Goal: Find specific page/section: Find specific page/section

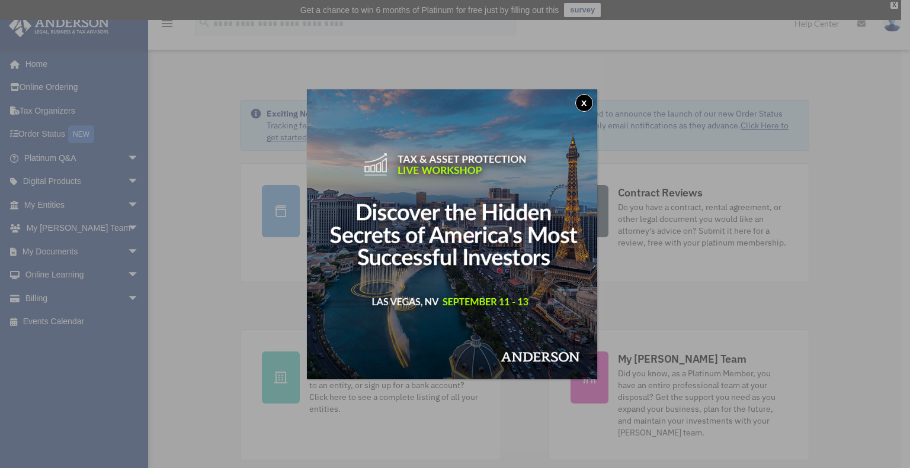
click at [589, 111] on button "x" at bounding box center [584, 103] width 18 height 18
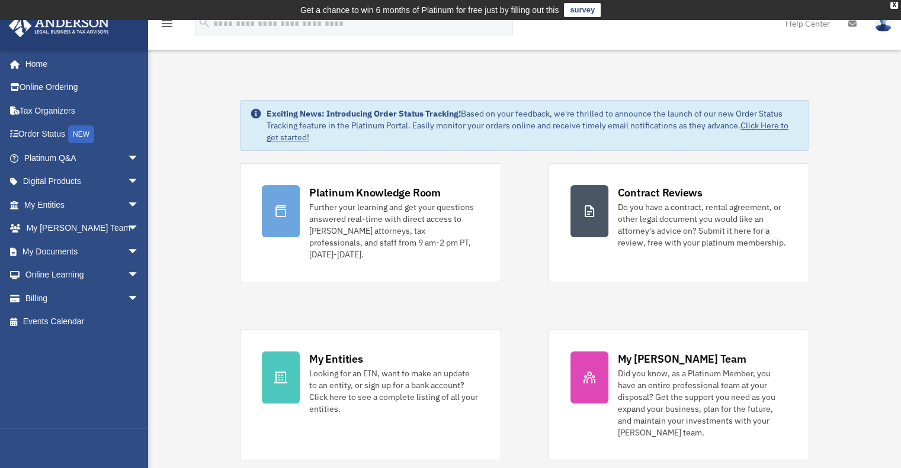
click at [888, 7] on td "Get a chance to win 6 months of Platinum for free just by filling out this surv…" at bounding box center [450, 10] width 901 height 20
click at [891, 4] on div "X" at bounding box center [894, 5] width 8 height 7
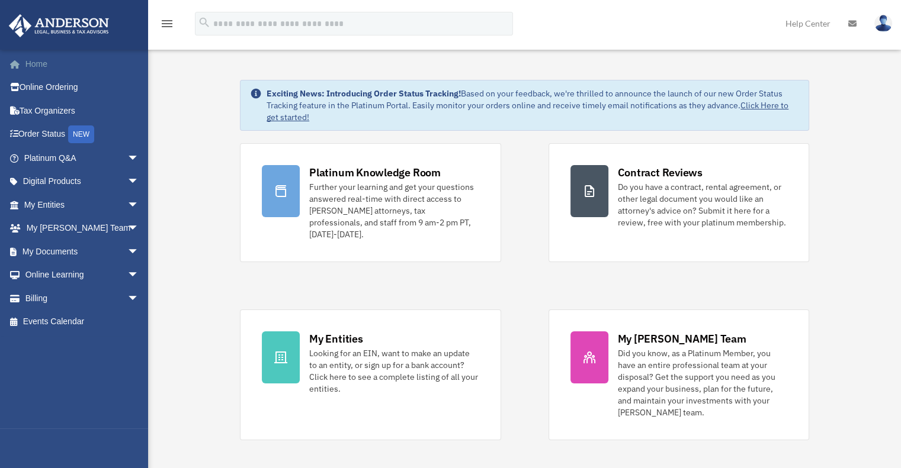
click at [47, 63] on link "Home" at bounding box center [82, 64] width 149 height 24
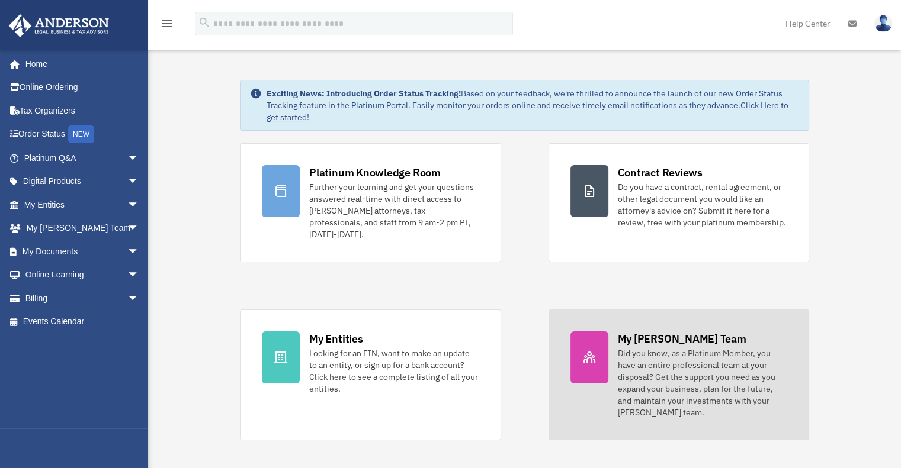
click at [672, 349] on div "Did you know, as a Platinum Member, you have an entire professional team at you…" at bounding box center [702, 383] width 169 height 71
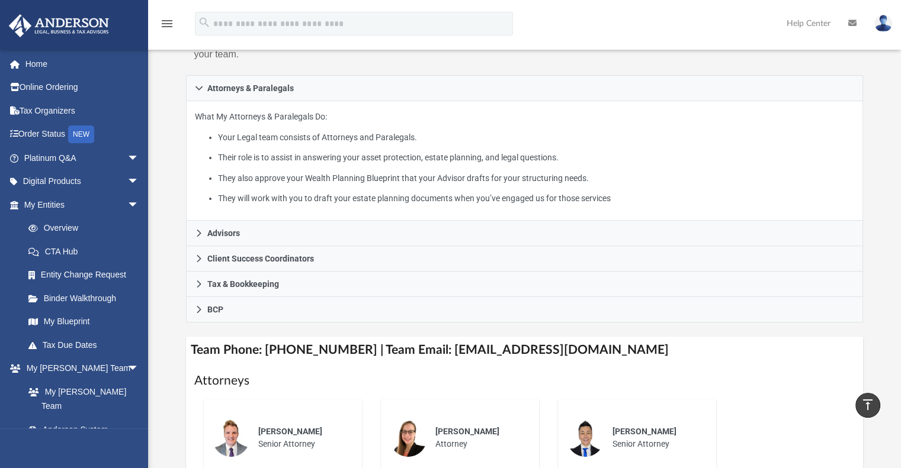
scroll to position [178, 0]
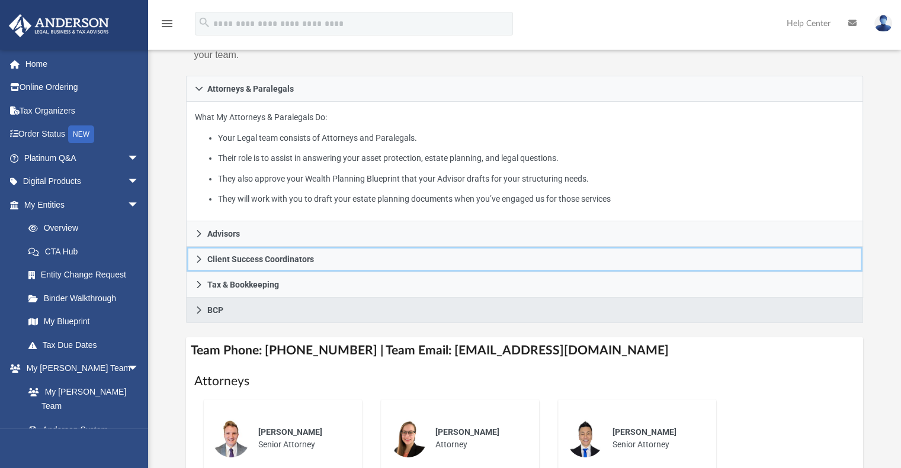
click at [231, 248] on link "Client Success Coordinators" at bounding box center [525, 259] width 678 height 25
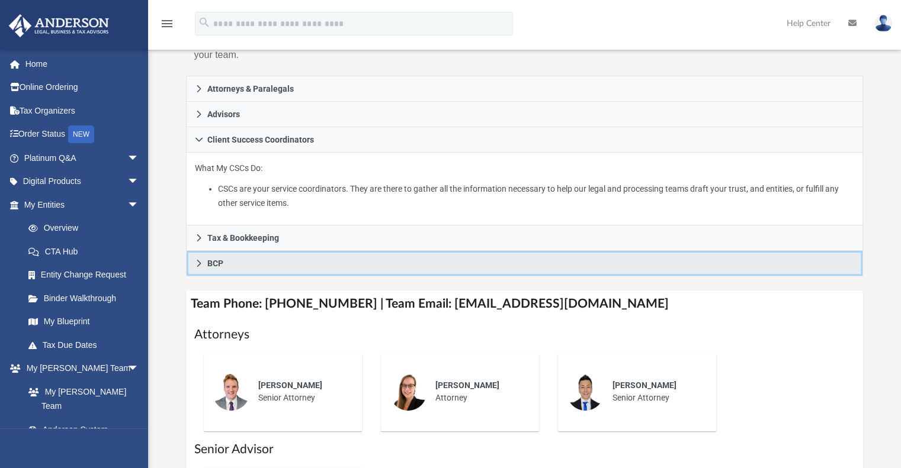
click at [232, 239] on div "Attorneys & Paralegals What My Attorneys & Paralegals Do: Your Legal team consi…" at bounding box center [525, 176] width 678 height 201
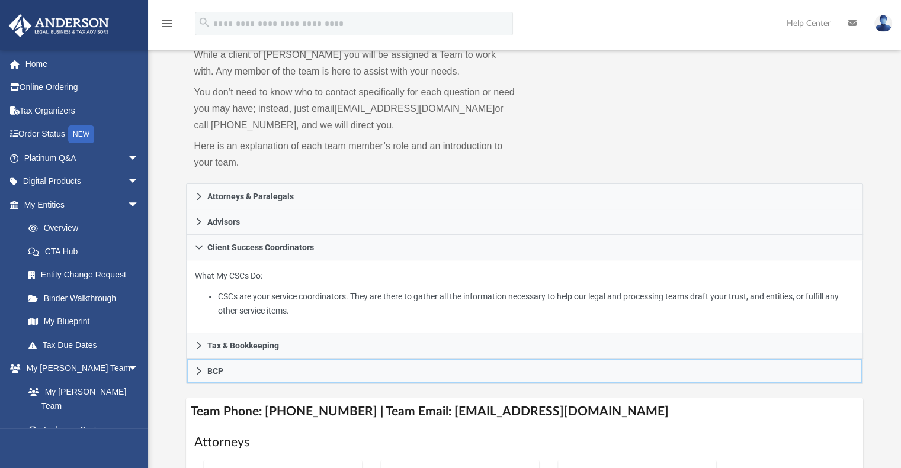
scroll to position [0, 0]
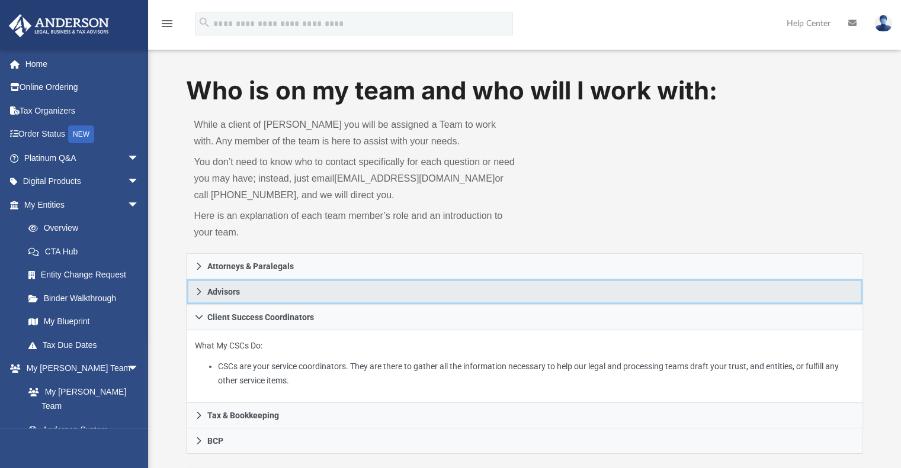
click at [226, 285] on link "Advisors" at bounding box center [525, 292] width 678 height 25
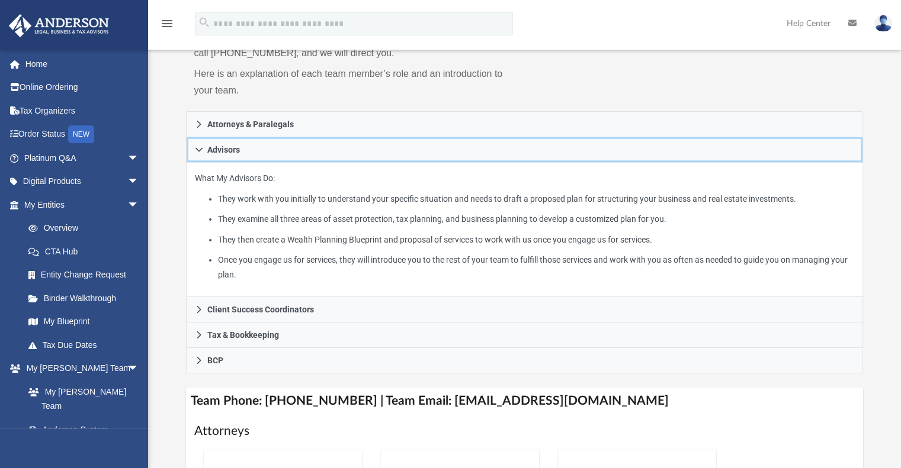
scroll to position [296, 0]
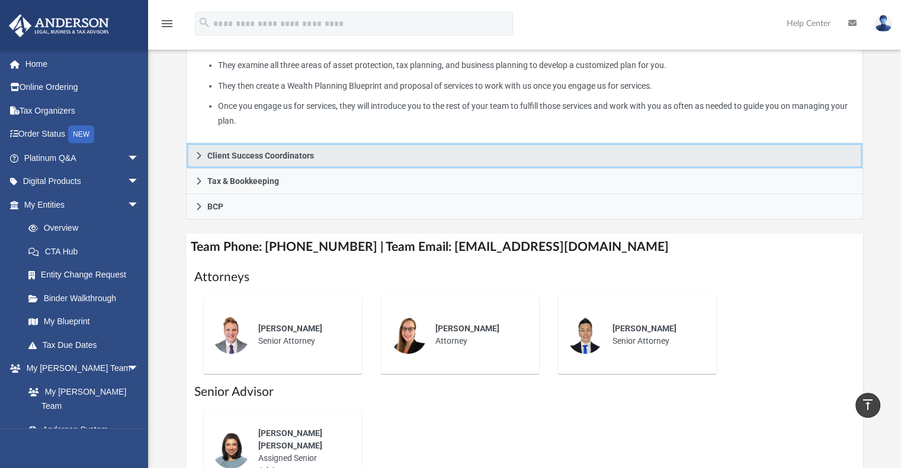
click at [240, 158] on span "Client Success Coordinators" at bounding box center [260, 156] width 107 height 8
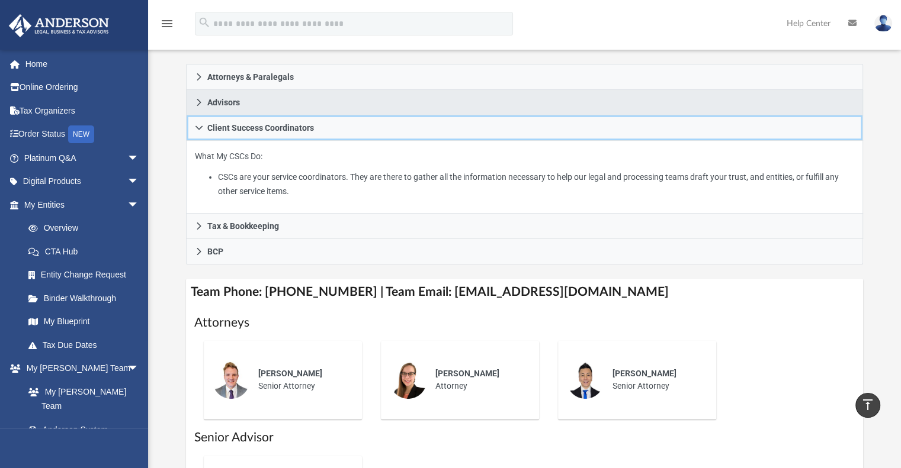
scroll to position [118, 0]
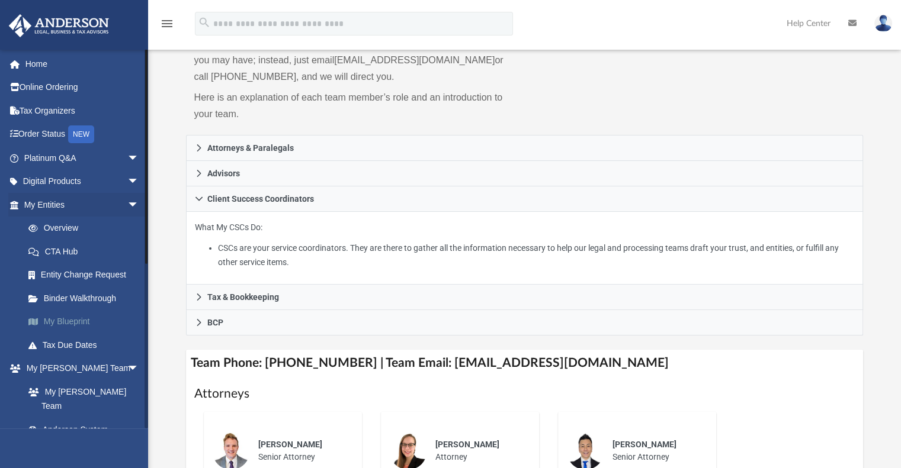
click at [79, 319] on link "My Blueprint" at bounding box center [87, 322] width 140 height 24
